Goal: Task Accomplishment & Management: Manage account settings

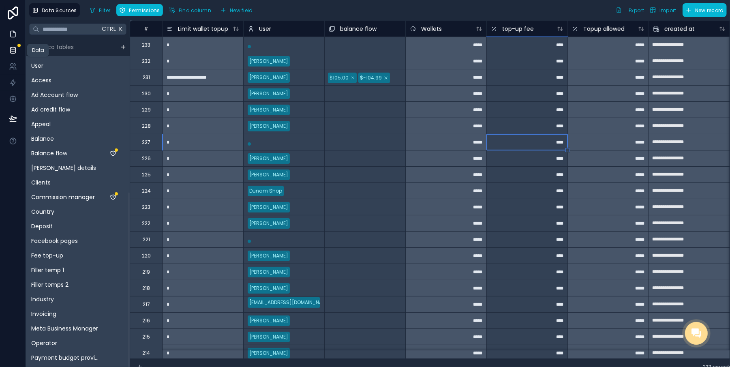
scroll to position [285, 0]
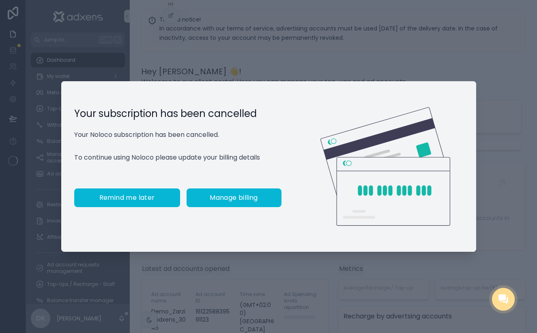
click at [151, 202] on button "Remind me later" at bounding box center [127, 197] width 106 height 19
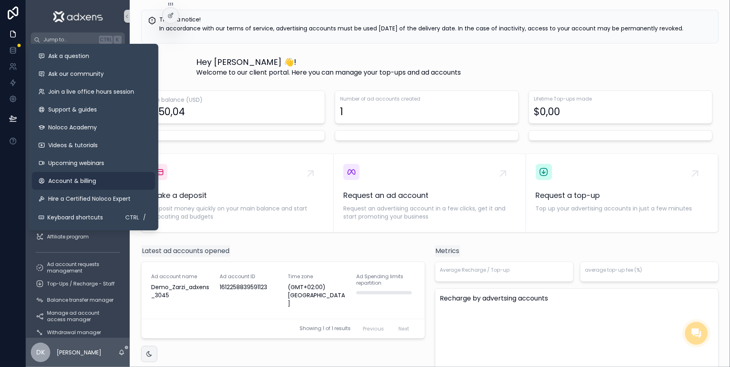
click at [88, 185] on link "Account & billing" at bounding box center [93, 181] width 123 height 18
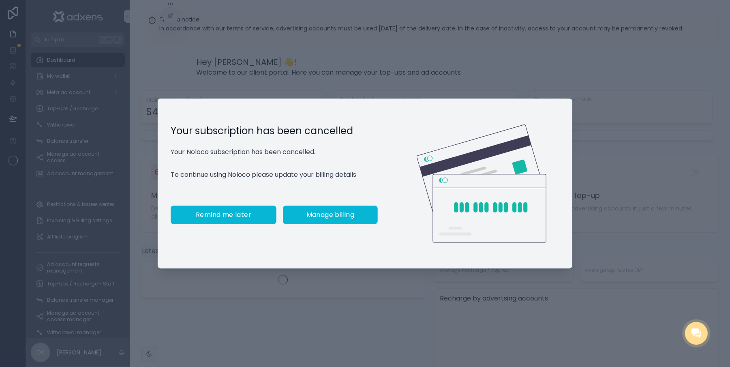
click at [240, 219] on span "Remind me later" at bounding box center [224, 215] width 56 height 8
